Goal: Book appointment/travel/reservation

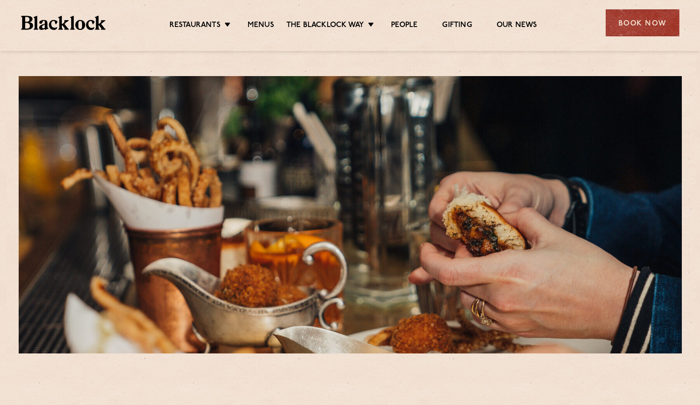
click at [633, 23] on div "Book Now" at bounding box center [642, 22] width 74 height 27
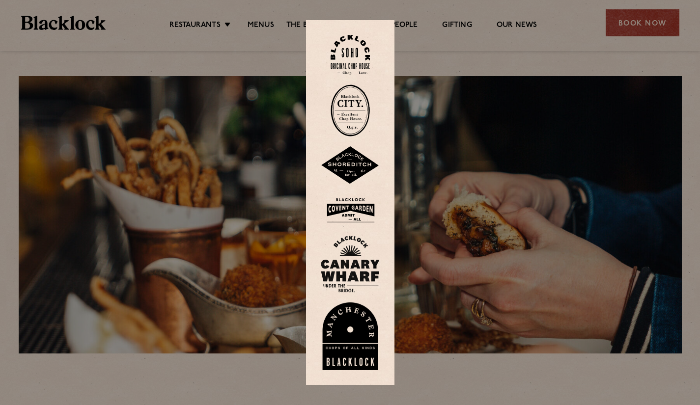
click at [352, 250] on img at bounding box center [350, 264] width 59 height 57
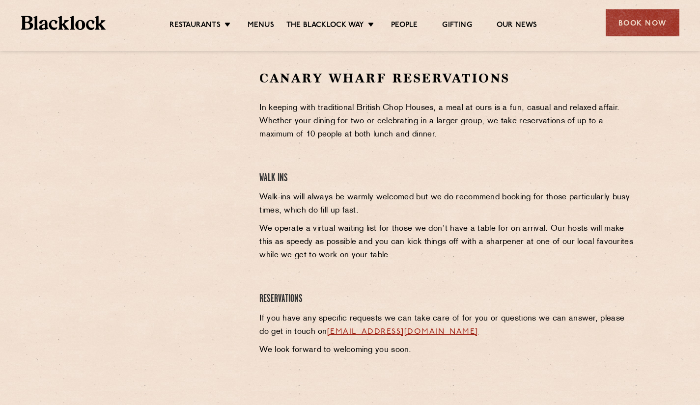
scroll to position [295, 0]
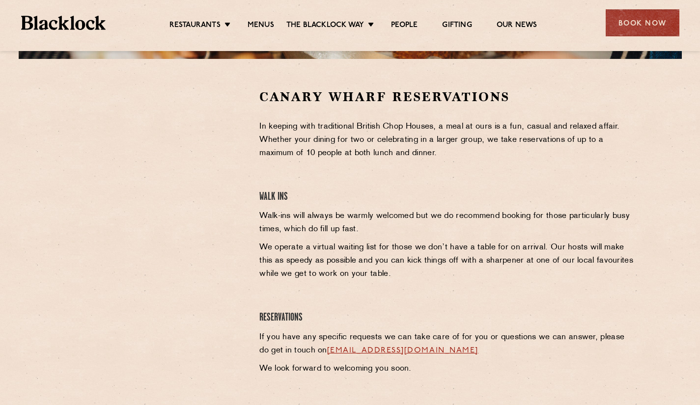
click at [411, 184] on div "Canary Wharf Reservations In keeping with traditional British Chop Houses, a me…" at bounding box center [447, 234] width 391 height 292
